Goal: Use online tool/utility: Utilize a website feature to perform a specific function

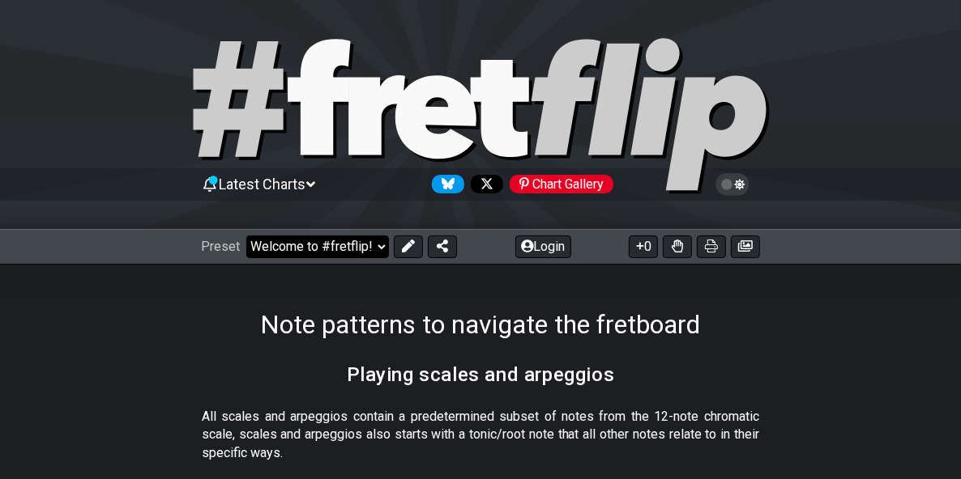
click at [389, 258] on select "Welcome to #fretflip! Initial Preset Custom Preset Minor Pentatonic Major Penta…" at bounding box center [317, 247] width 143 height 23
click at [255, 253] on select "Welcome to #fretflip! Initial Preset Custom Preset Minor Pentatonic Major Penta…" at bounding box center [317, 247] width 143 height 23
select select "/minor-triad-arpeggios"
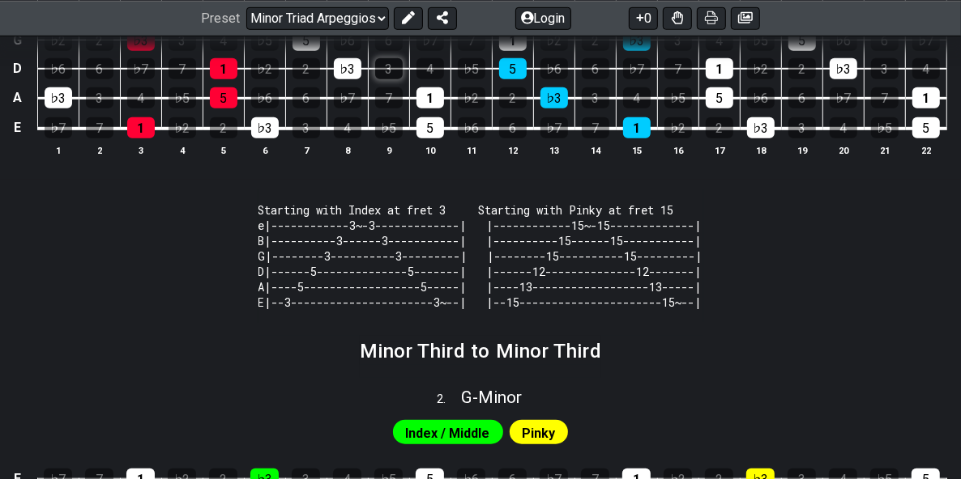
scroll to position [567, 0]
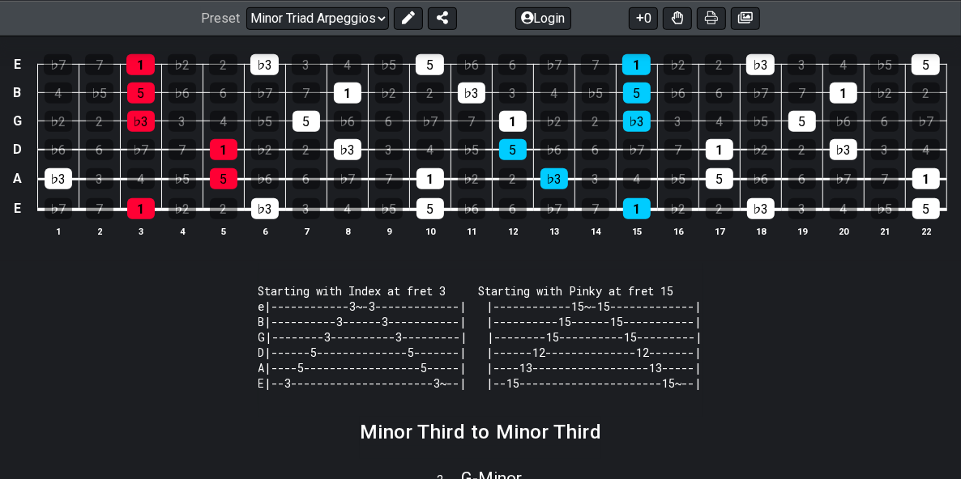
select select "G"
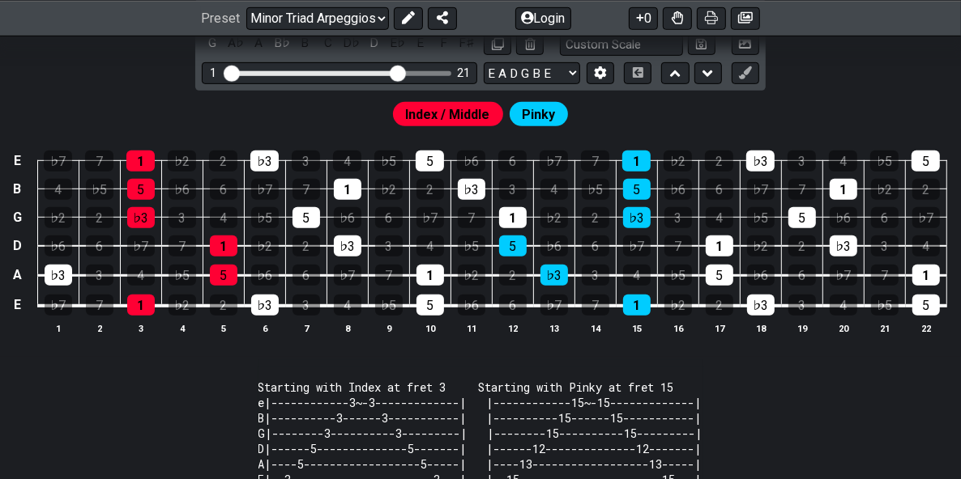
click at [363, 72] on input "Visible fret range" at bounding box center [339, 72] width 230 height 0
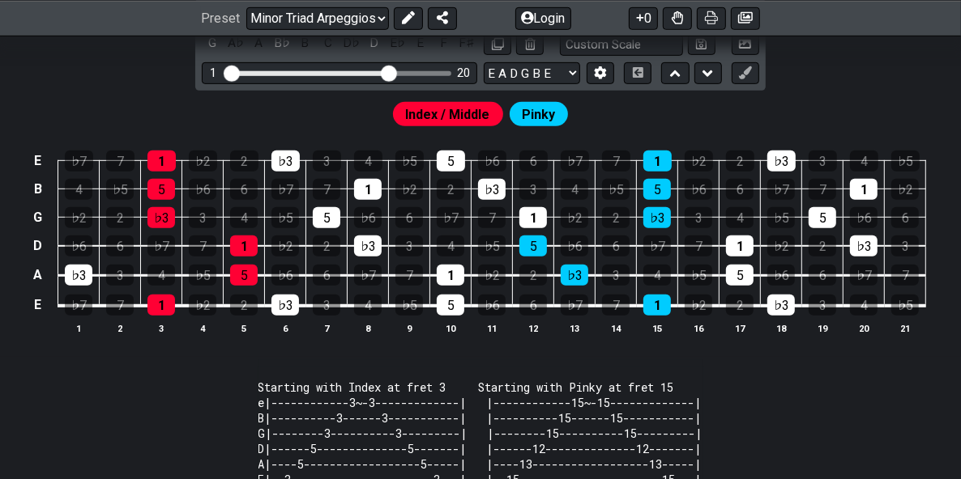
click at [356, 72] on input "Visible fret range" at bounding box center [339, 72] width 230 height 0
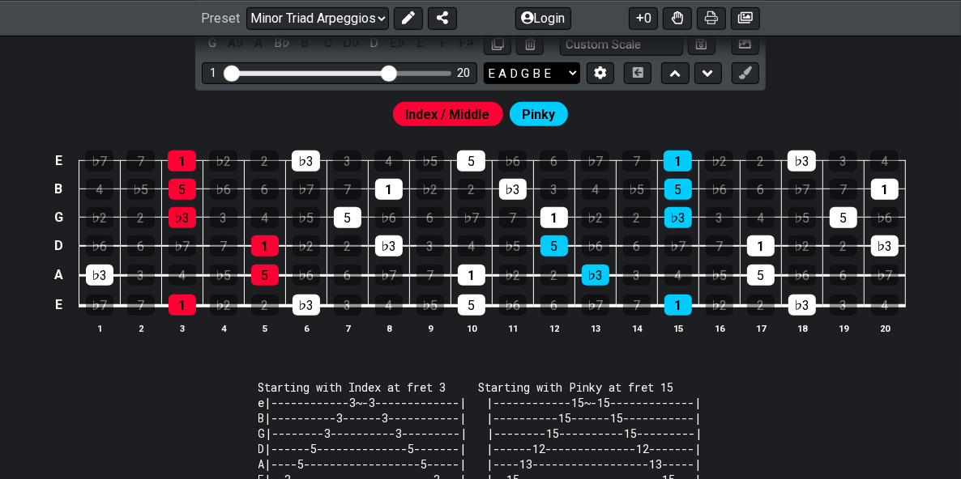
click at [491, 84] on select "E A D G B E E A D G B E E A D G B E B E A D F♯ B A D G C E A D A D G B E E♭ A♭ …" at bounding box center [532, 73] width 96 height 22
click at [484, 84] on select "E A D G B E E A D G B E E A D G B E B E A D F♯ B A D G C E A D A D G B E E♭ A♭ …" at bounding box center [532, 73] width 96 height 22
click at [580, 84] on select "E A D G B E E A D G B E E A D G B E B E A D F♯ B A D G C E A D A D G B E E♭ A♭ …" at bounding box center [532, 73] width 96 height 22
select select "E A D G B E"
click at [484, 84] on select "E A D G B E E A D G B E E A D G B E B E A D F♯ B A D G C E A D A D G B E E♭ A♭ …" at bounding box center [532, 73] width 96 height 22
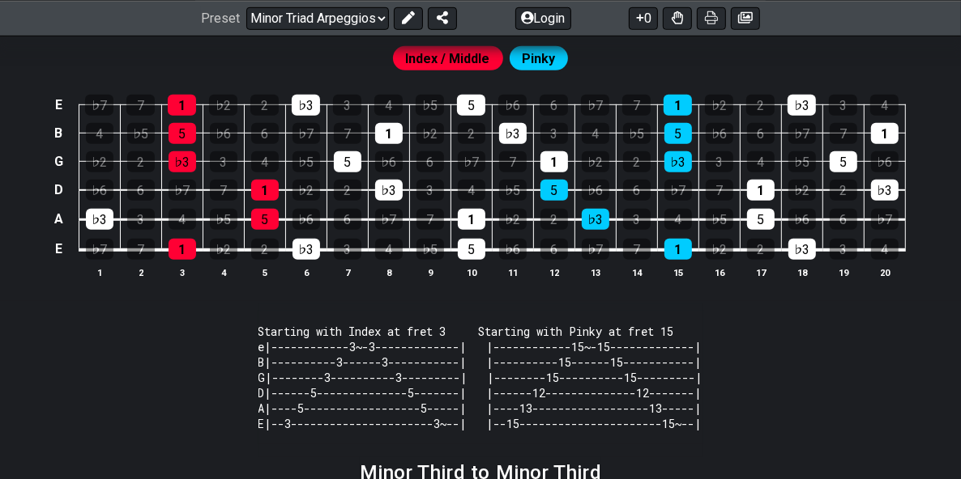
scroll to position [648, 0]
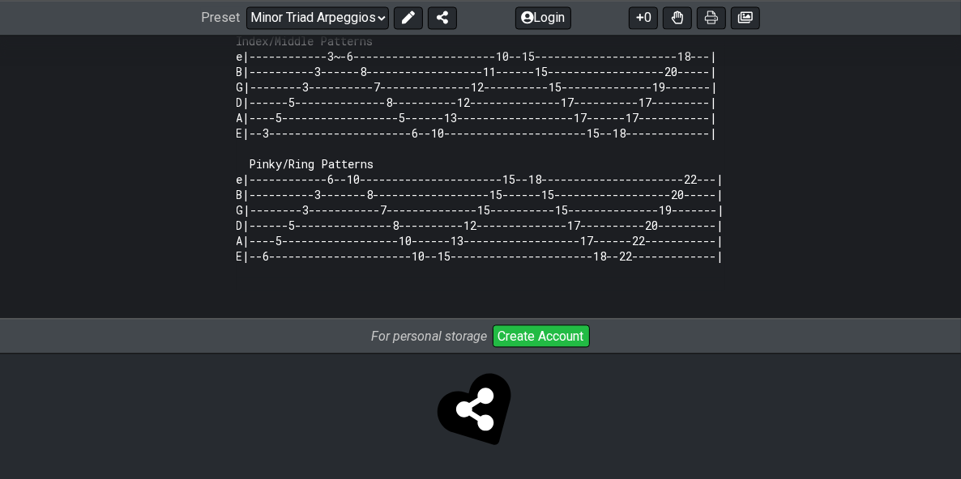
scroll to position [2592, 0]
